Goal: Information Seeking & Learning: Check status

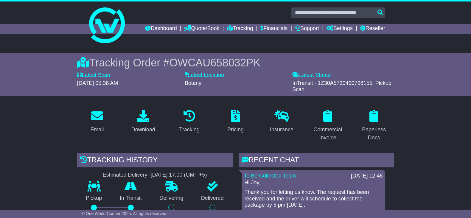
scroll to position [112, 0]
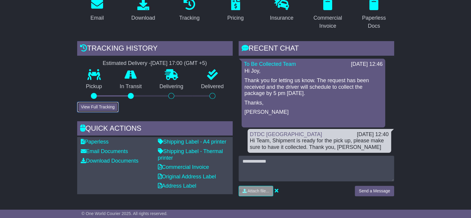
click at [102, 106] on button "View Full Tracking" at bounding box center [97, 107] width 41 height 10
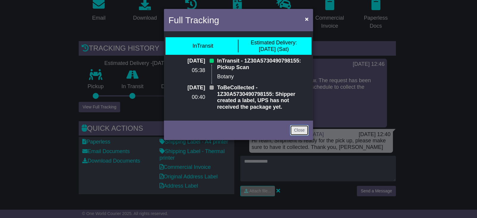
click at [294, 131] on link "Close" at bounding box center [299, 130] width 18 height 10
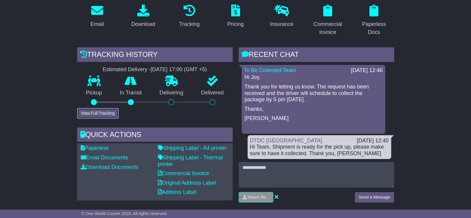
scroll to position [149, 0]
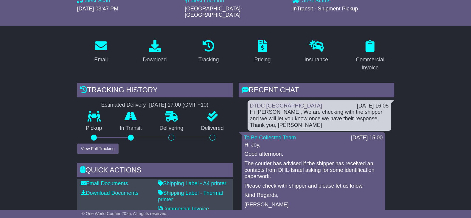
scroll to position [74, 0]
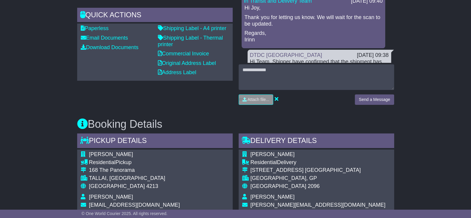
scroll to position [261, 0]
